Goal: Check status: Check status

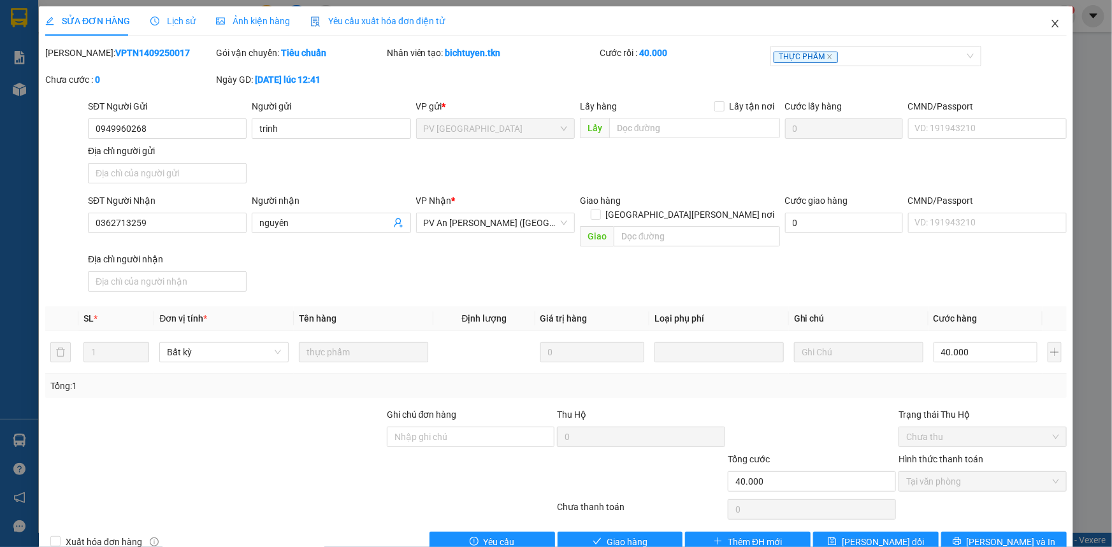
click at [1051, 22] on icon "close" at bounding box center [1055, 23] width 10 height 10
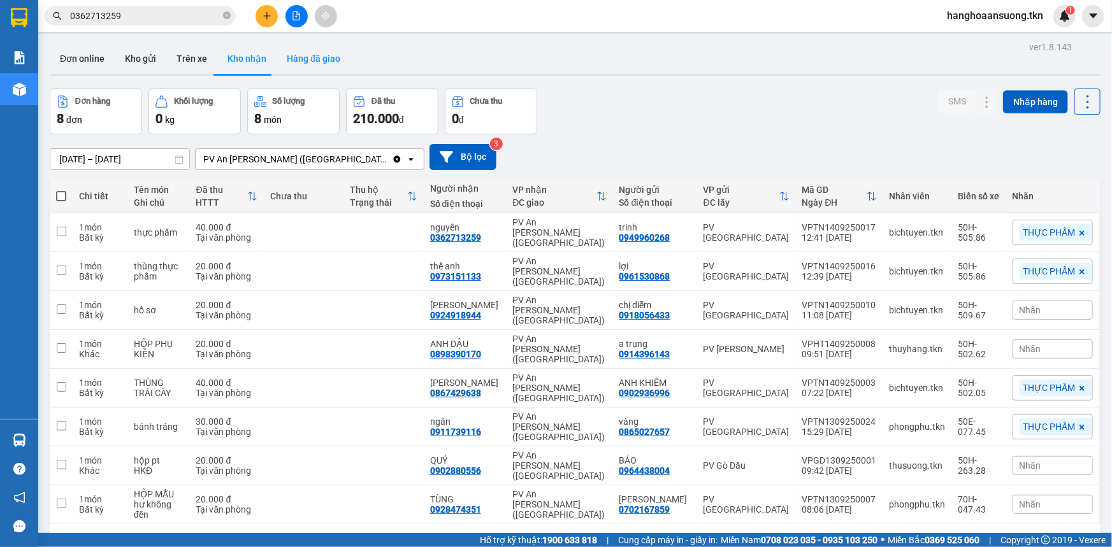
click at [299, 54] on button "Hàng đã giao" at bounding box center [313, 58] width 74 height 31
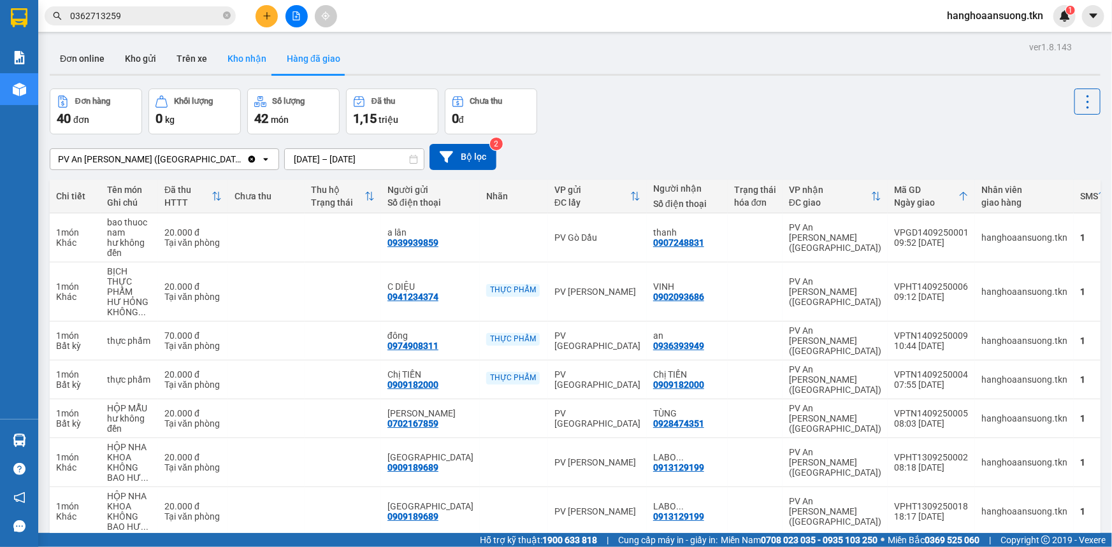
click at [250, 61] on button "Kho nhận" at bounding box center [246, 58] width 59 height 31
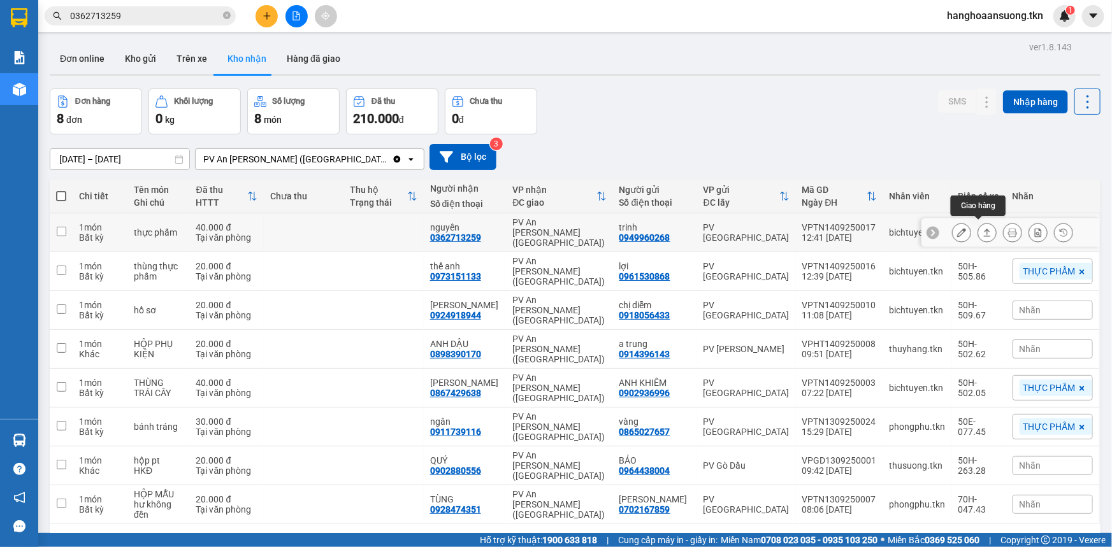
click at [982, 230] on icon at bounding box center [986, 232] width 9 height 9
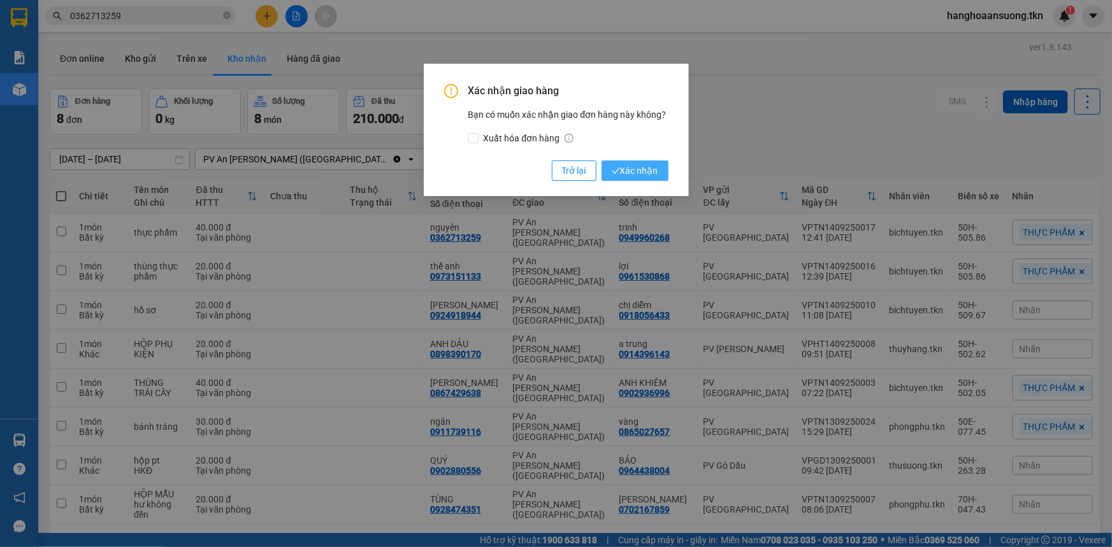
click at [636, 172] on span "Xác nhận" at bounding box center [634, 171] width 46 height 14
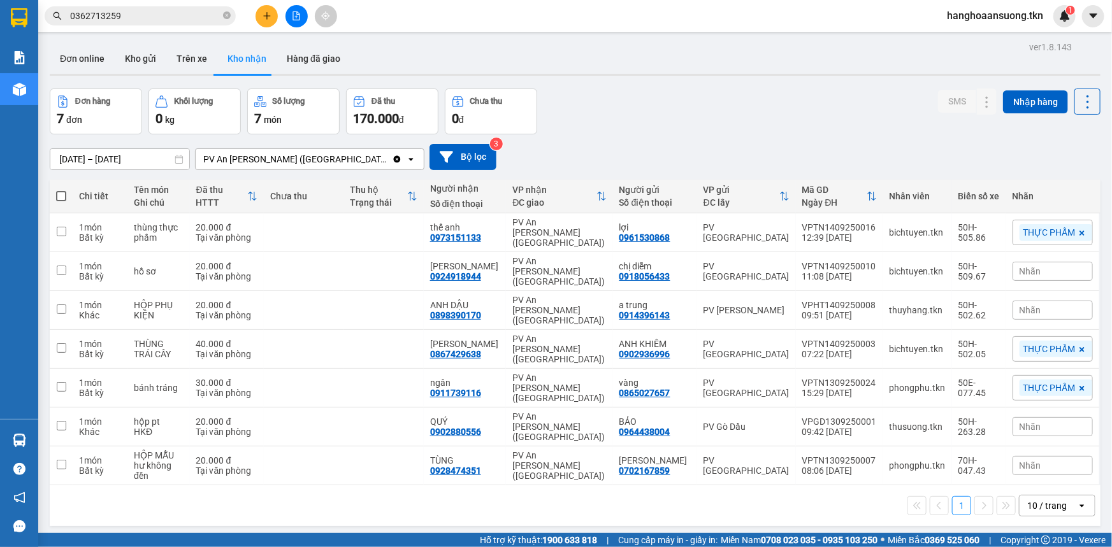
click at [228, 14] on icon "close-circle" at bounding box center [227, 15] width 8 height 8
click at [180, 13] on input "text" at bounding box center [145, 16] width 150 height 14
